Goal: Navigation & Orientation: Understand site structure

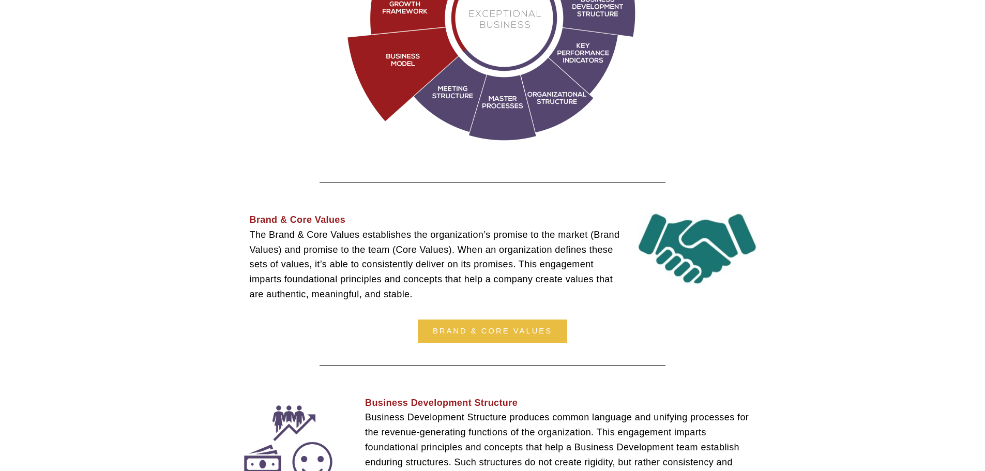
scroll to position [621, 0]
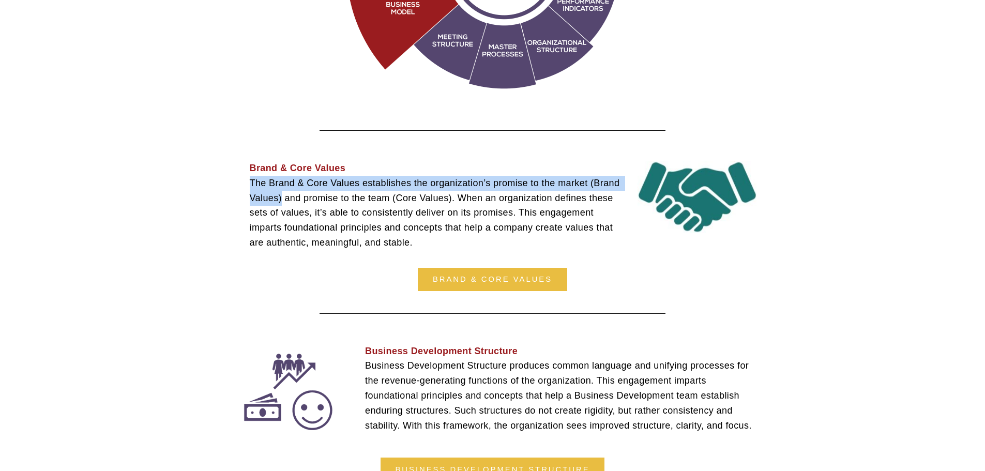
drag, startPoint x: 251, startPoint y: 185, endPoint x: 281, endPoint y: 203, distance: 35.3
click at [281, 203] on p "Brand & Core Values ﻿ The Brand & Core Values establishes the organization’s pr…" at bounding box center [503, 205] width 507 height 89
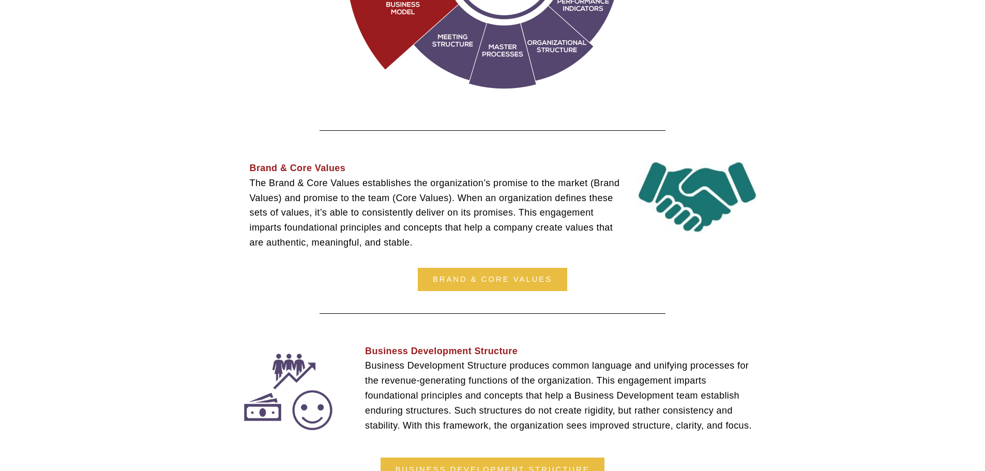
click at [318, 214] on p "Brand & Core Values ﻿ The Brand & Core Values establishes the organization’s pr…" at bounding box center [503, 205] width 507 height 89
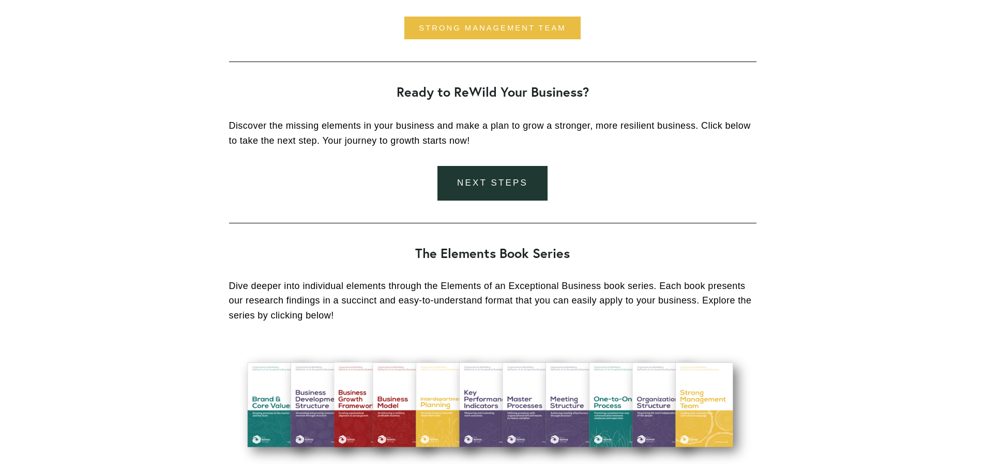
scroll to position [2701, 0]
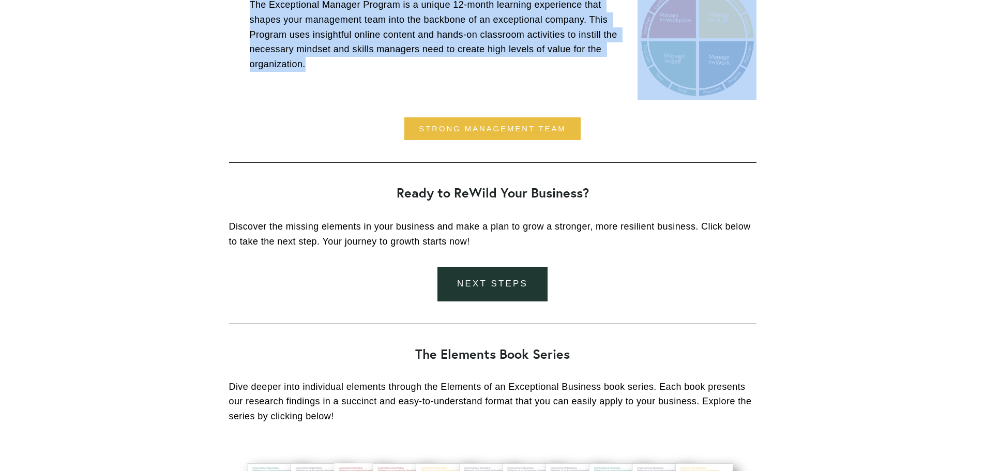
drag, startPoint x: 283, startPoint y: 137, endPoint x: 311, endPoint y: 65, distance: 76.9
copy div "Brand & Core Values ﻿ The Brand & Core Values establishes the organization’s pr…"
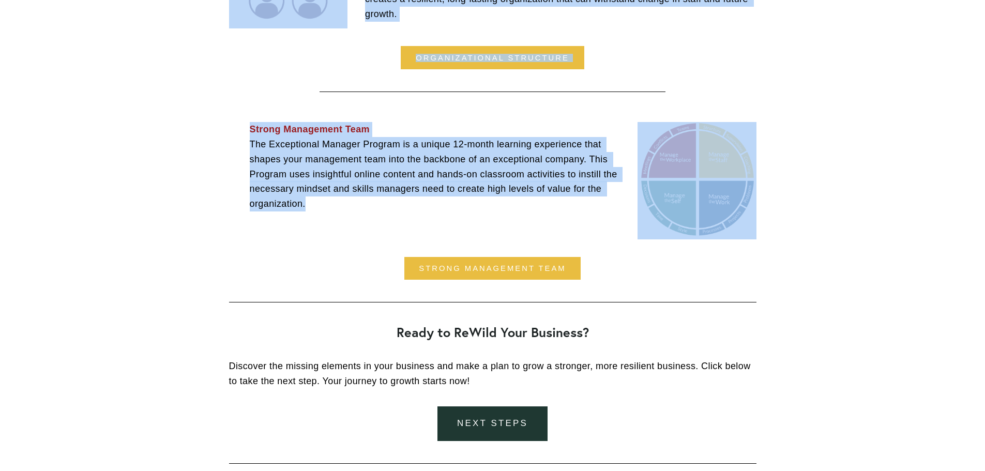
scroll to position [2545, 0]
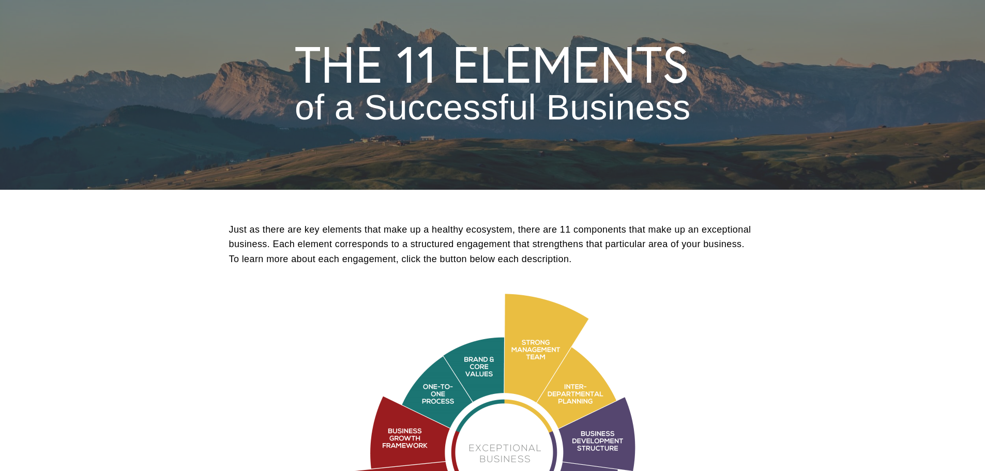
scroll to position [0, 0]
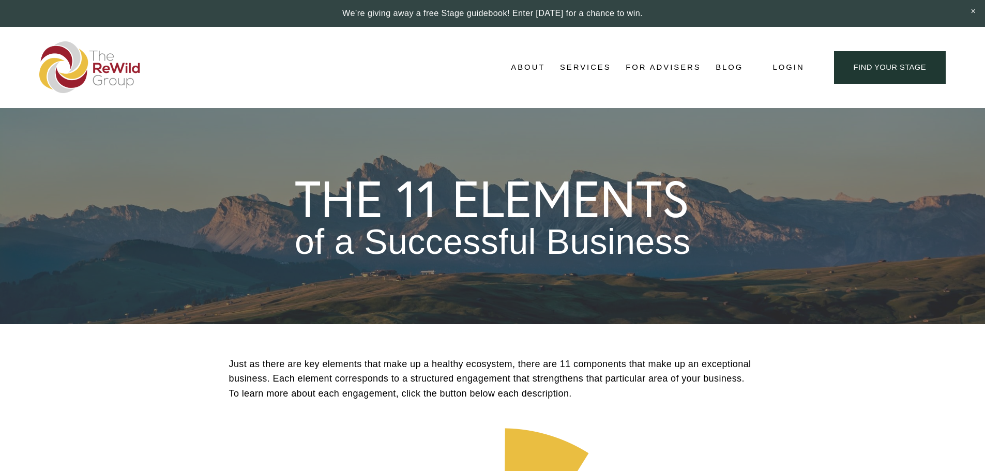
click at [0, 0] on span "Self-Guided" at bounding box center [0, 0] width 0 height 0
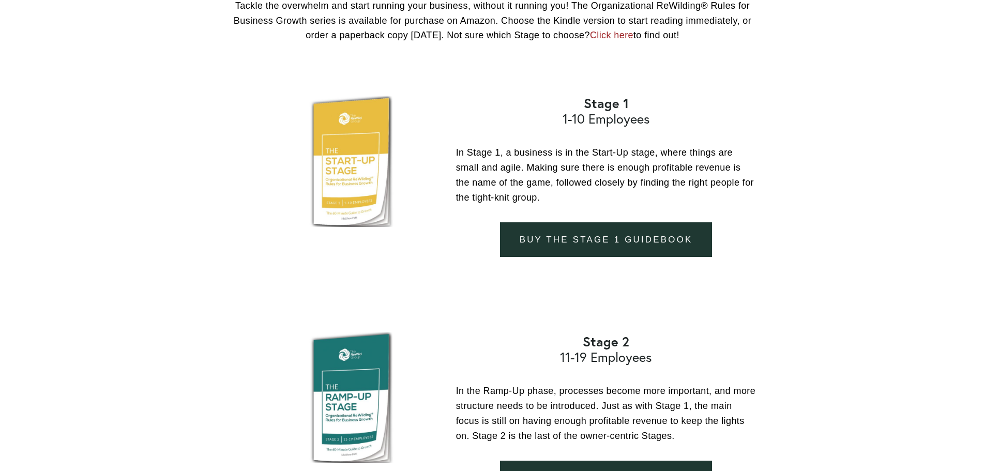
scroll to position [1086, 0]
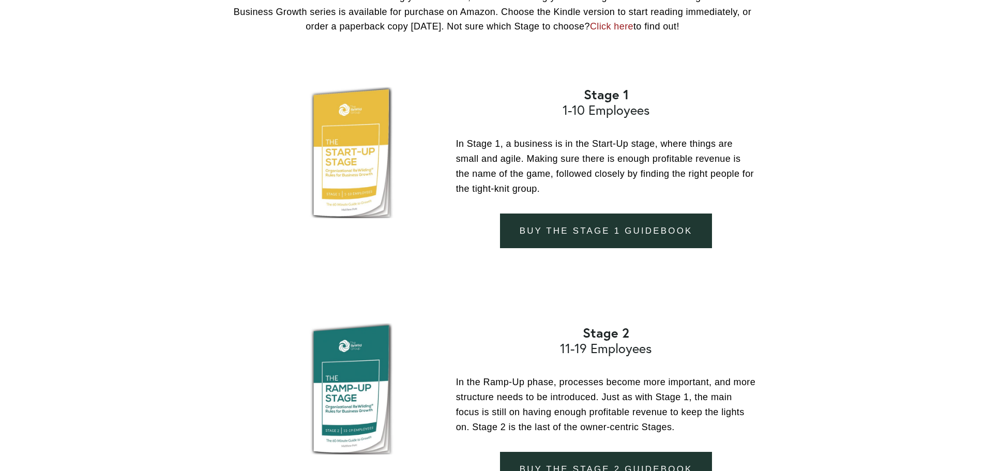
click at [355, 174] on div at bounding box center [356, 152] width 164 height 131
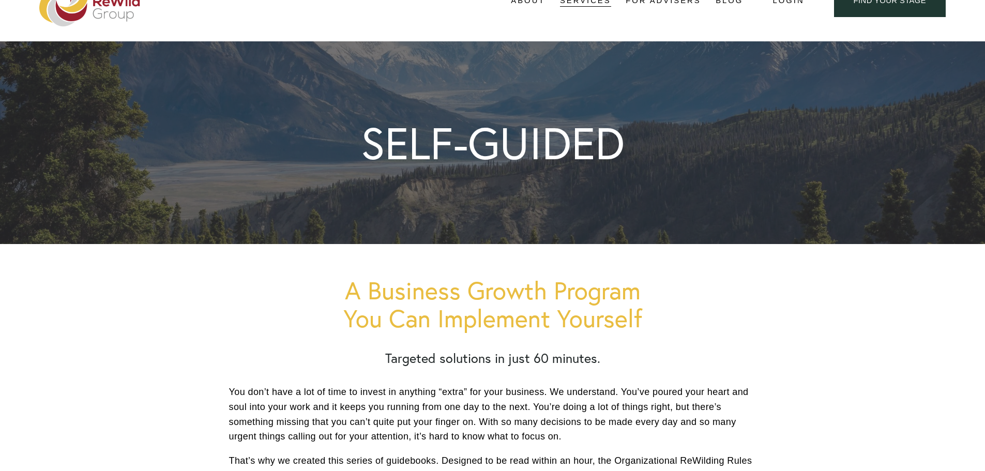
scroll to position [0, 0]
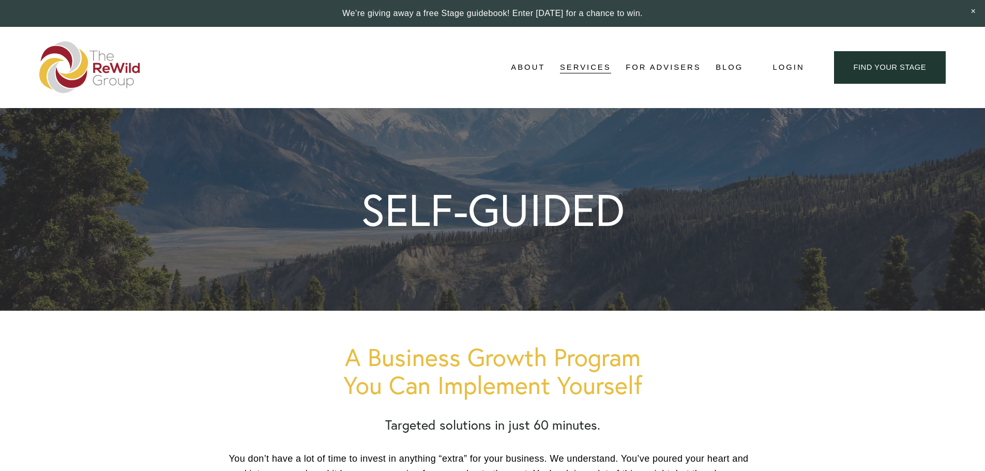
click at [0, 0] on span "For Businesses" at bounding box center [0, 0] width 0 height 0
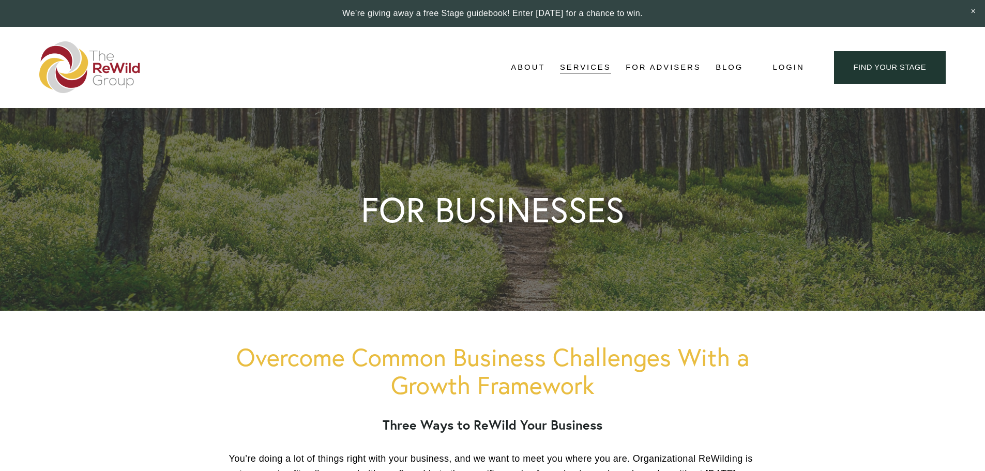
click at [642, 68] on link "For Advisers" at bounding box center [663, 68] width 75 height 16
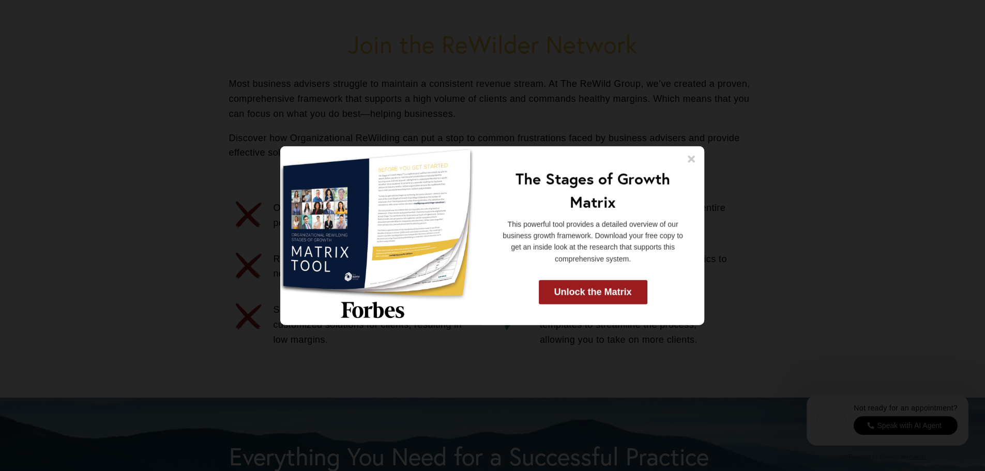
scroll to position [569, 0]
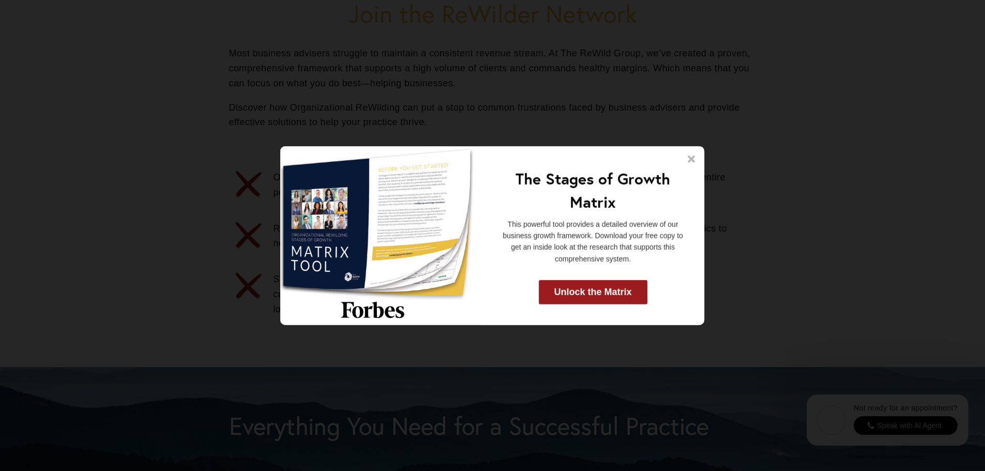
click at [694, 157] on icon at bounding box center [691, 158] width 7 height 7
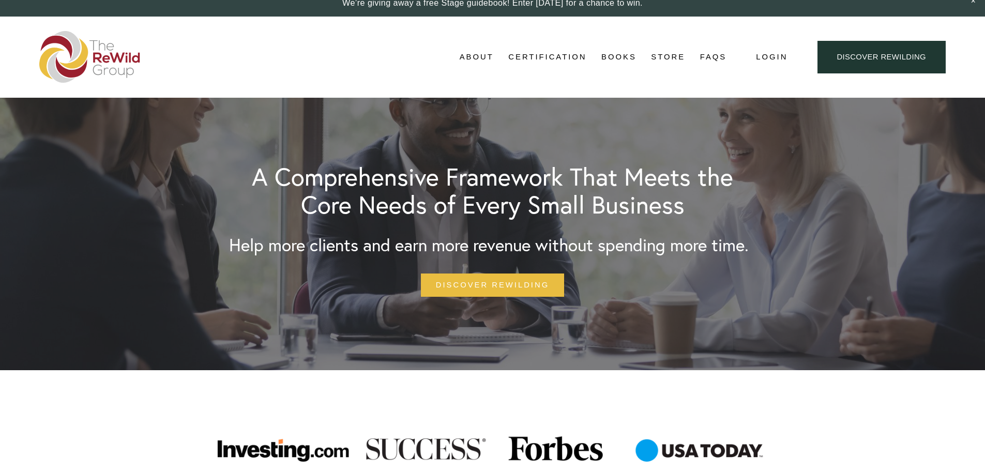
scroll to position [0, 0]
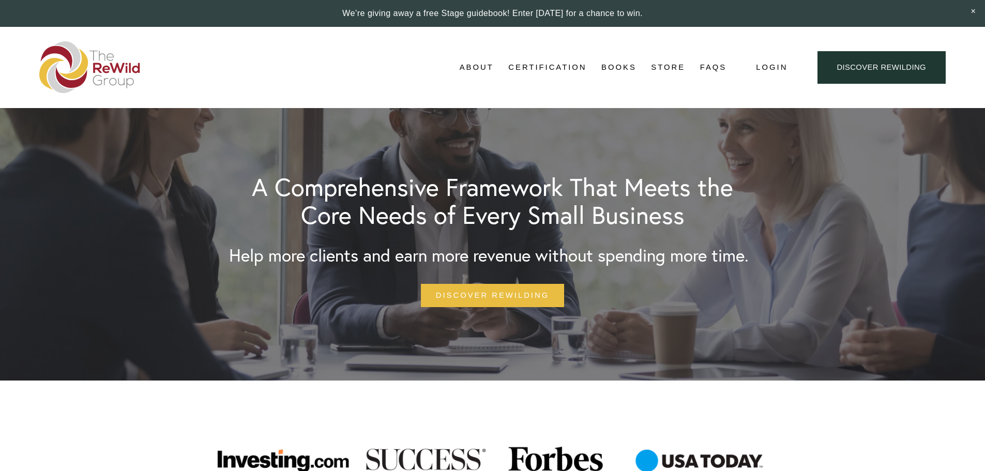
click at [127, 69] on img at bounding box center [89, 67] width 101 height 52
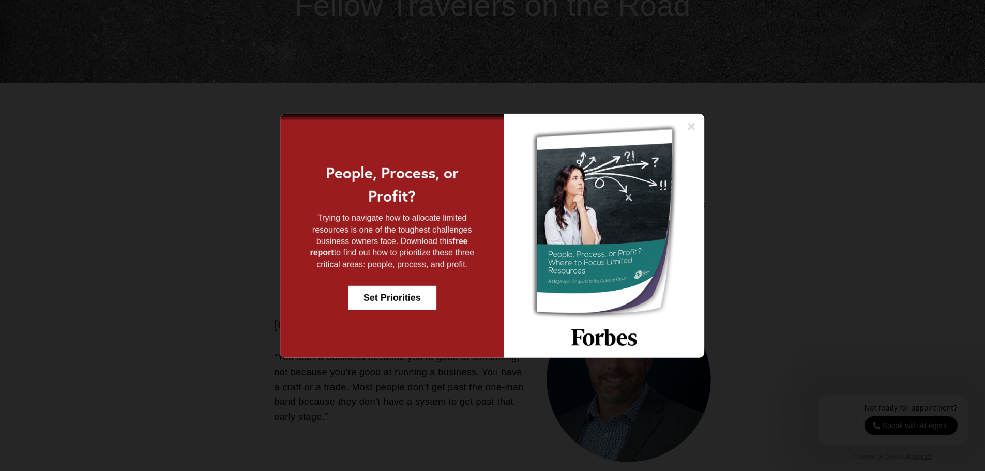
scroll to position [1346, 0]
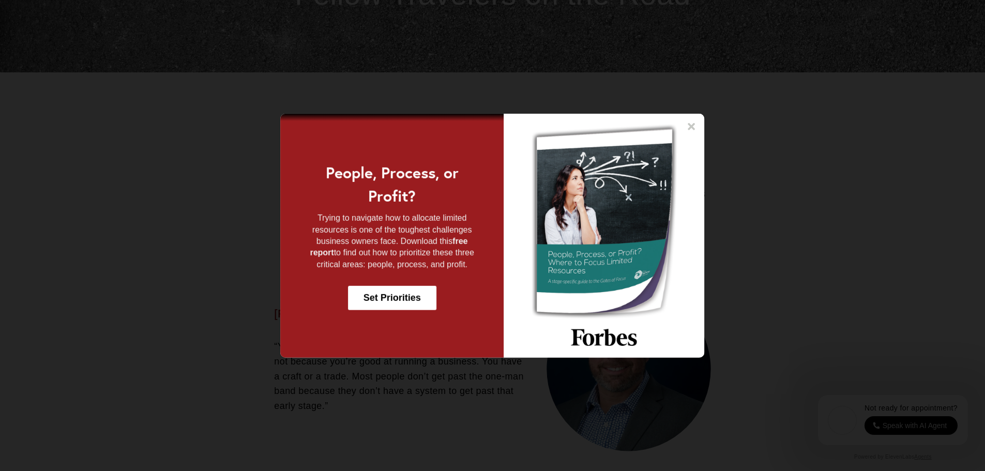
click at [692, 127] on icon at bounding box center [691, 126] width 7 height 7
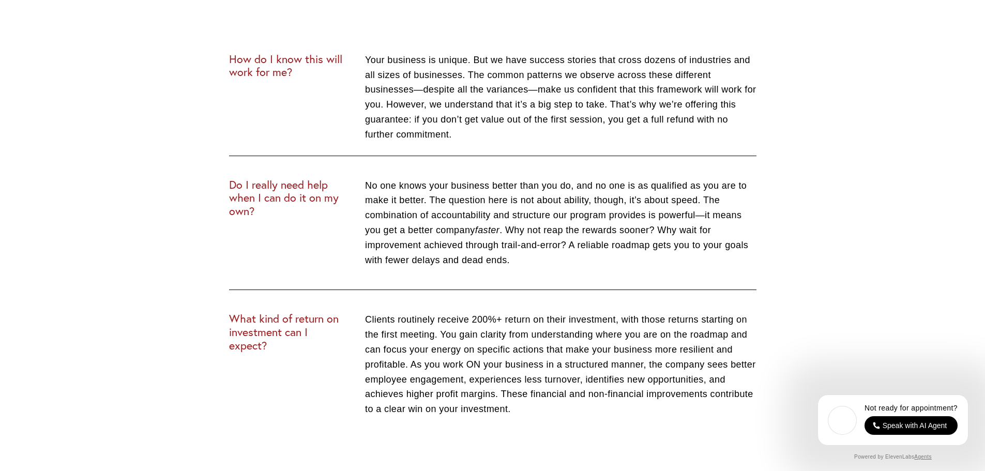
scroll to position [3911, 0]
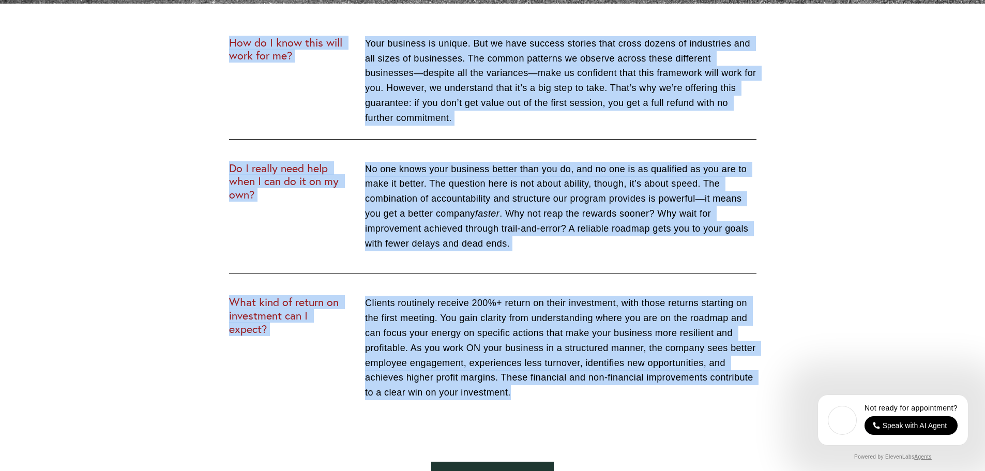
drag, startPoint x: 229, startPoint y: 44, endPoint x: 523, endPoint y: 400, distance: 461.8
click at [523, 400] on div "How do I know this will work for me? Your business is unique. But we have succe…" at bounding box center [493, 279] width 528 height 487
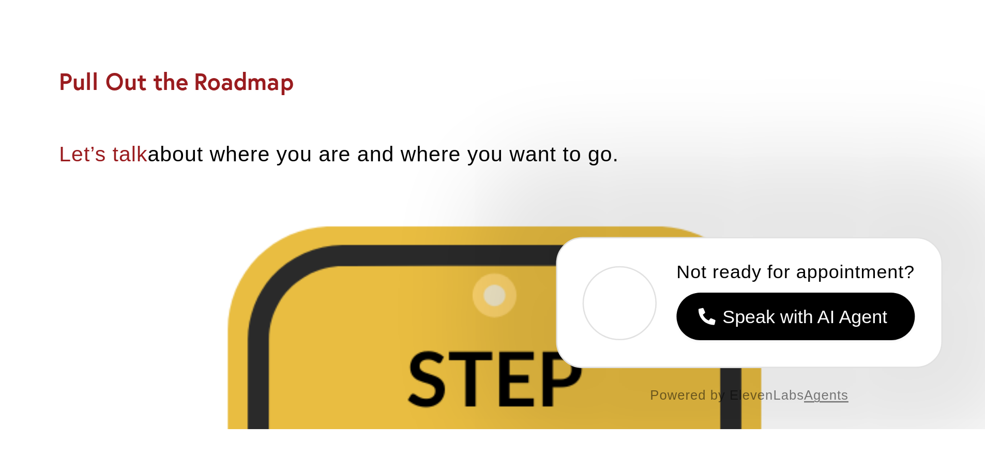
scroll to position [3909, 0]
